Goal: Check status: Check status

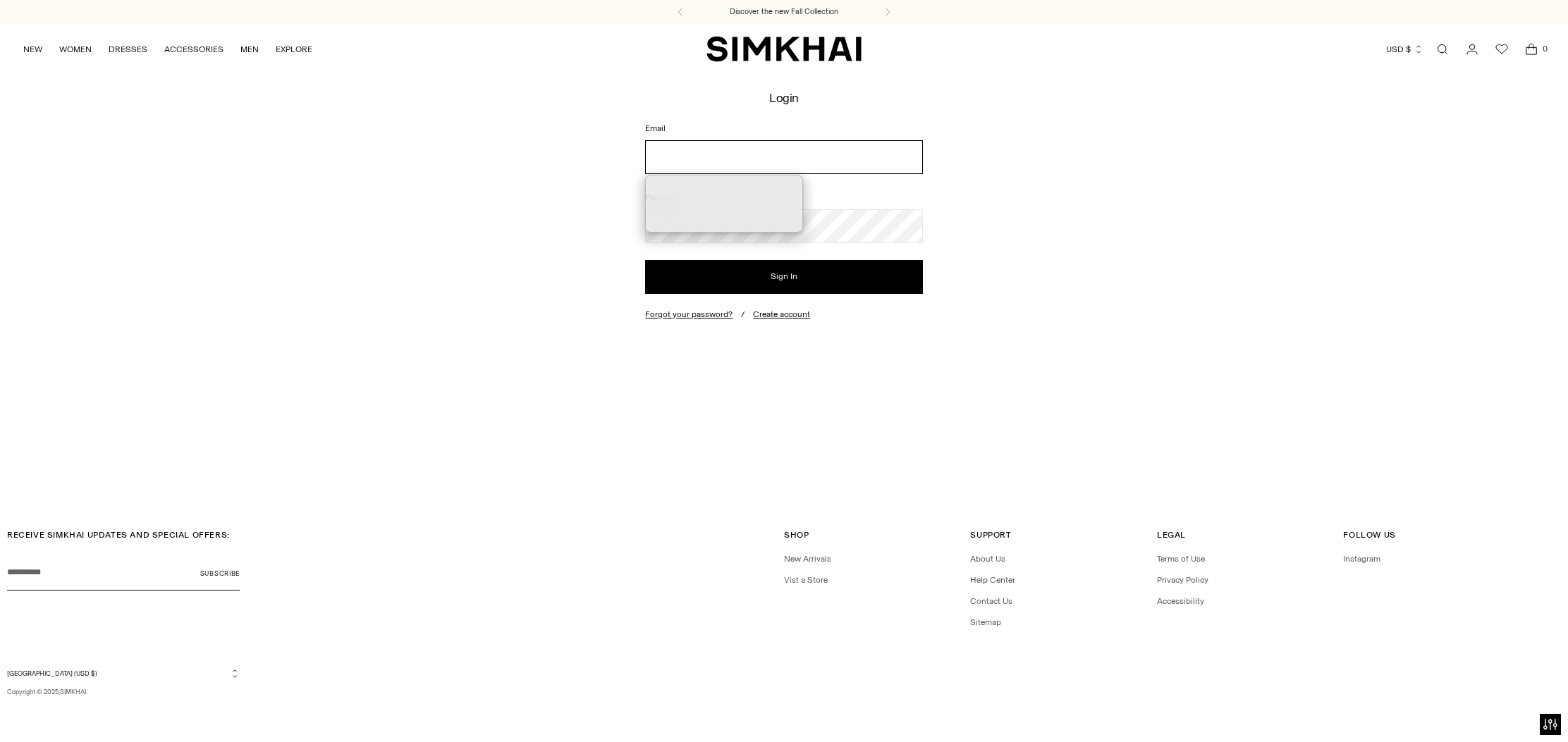
click at [763, 157] on input "Email" at bounding box center [783, 157] width 277 height 34
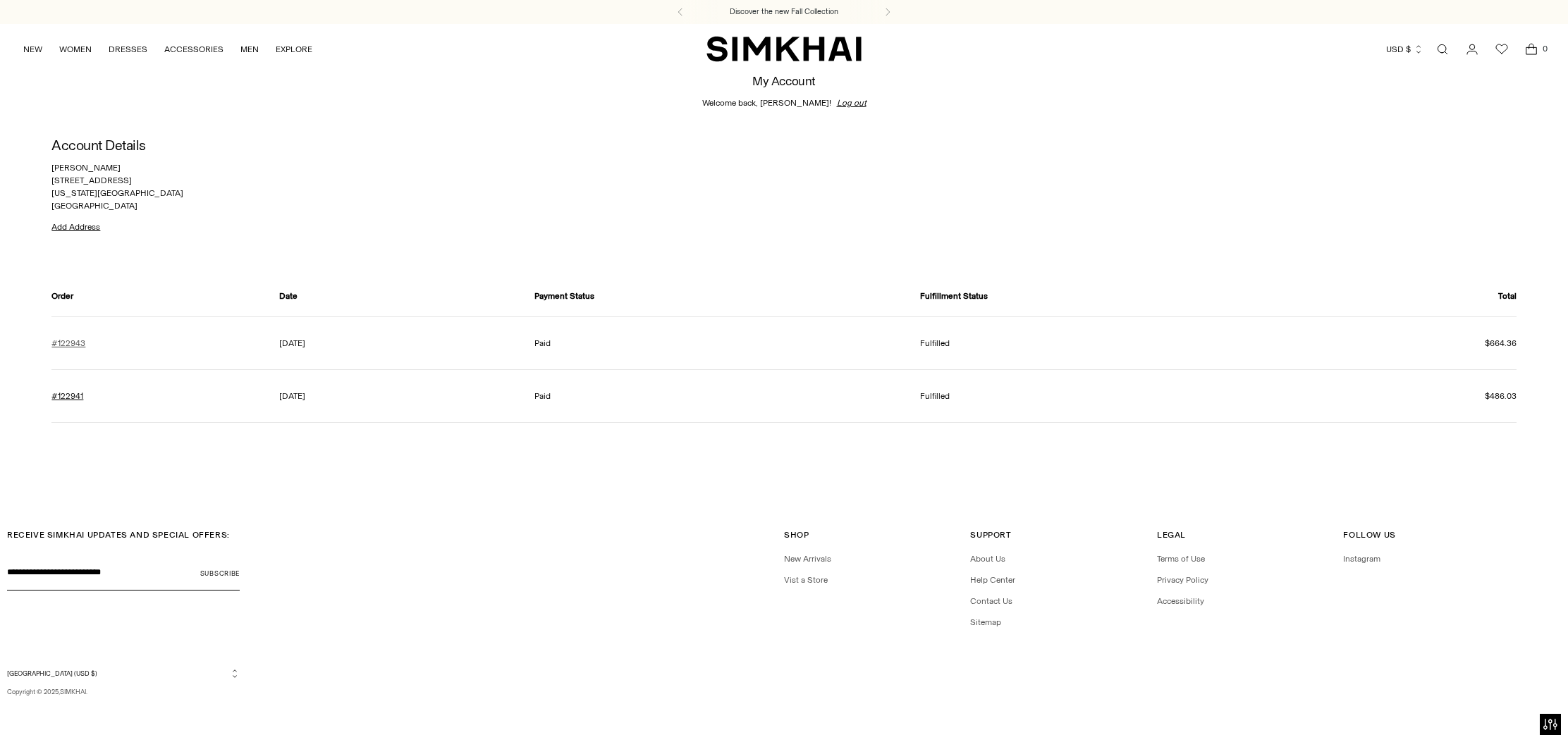
click at [67, 340] on link "#122943" at bounding box center [69, 343] width 34 height 13
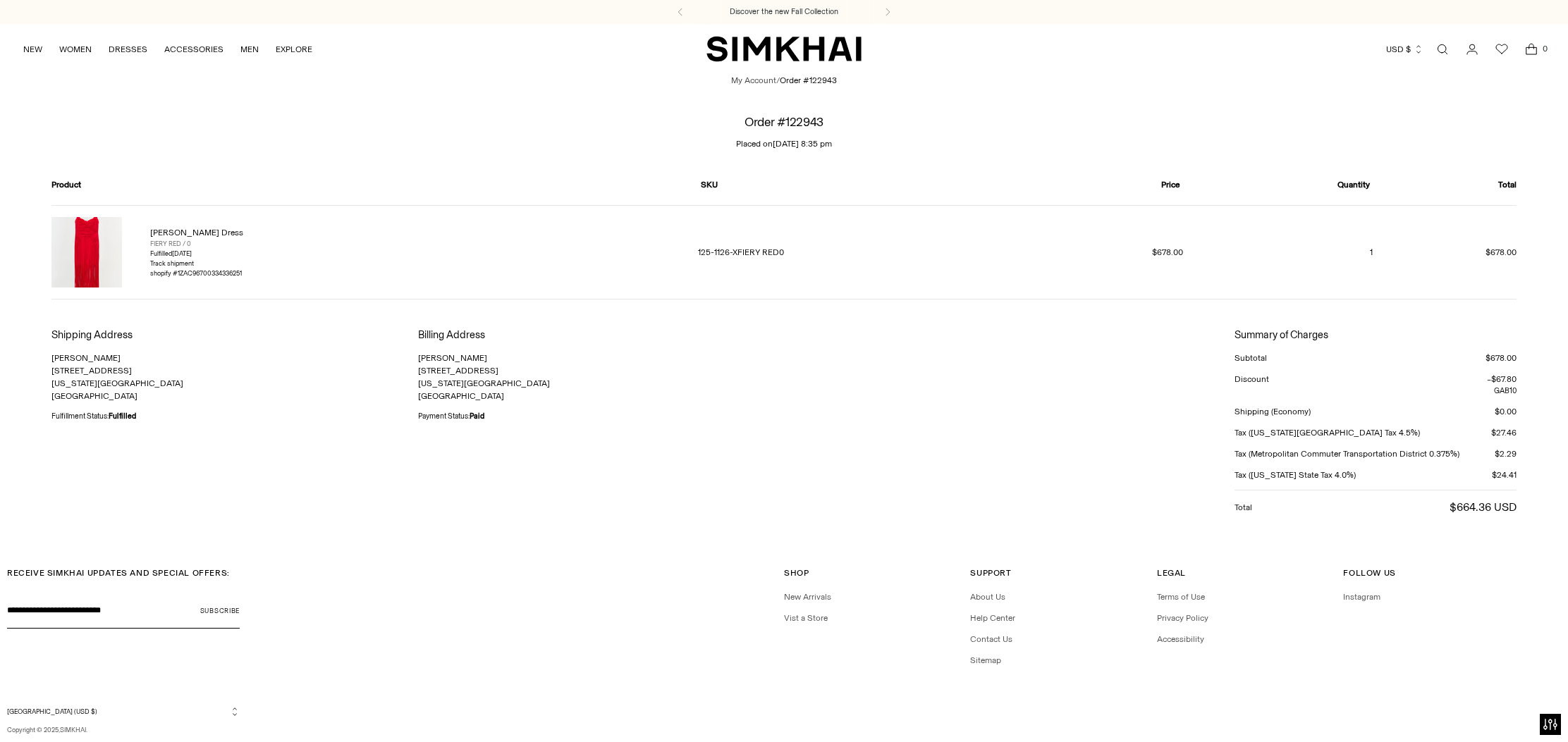
click at [176, 234] on link "Darby Dress" at bounding box center [196, 233] width 93 height 10
